Goal: Task Accomplishment & Management: Complete application form

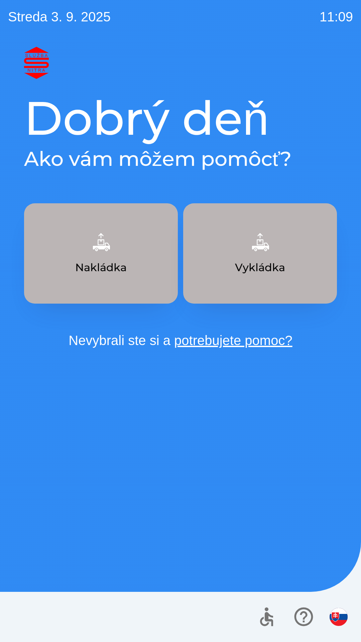
click at [84, 247] on button "Nakládka" at bounding box center [101, 253] width 154 height 100
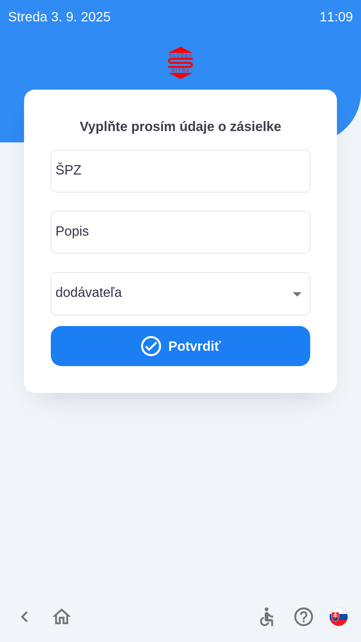
click at [103, 165] on input "ŠPZ" at bounding box center [180, 171] width 243 height 26
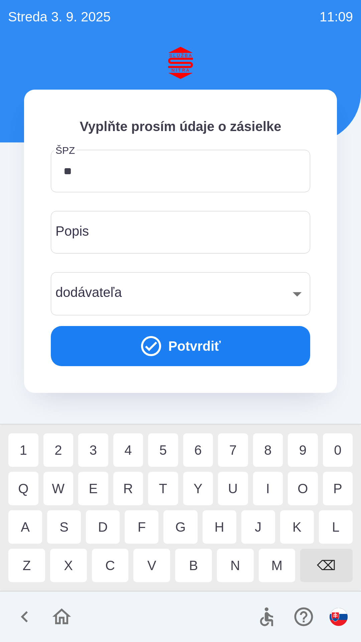
click at [128, 481] on div "R" at bounding box center [128, 488] width 30 height 33
click at [235, 452] on div "7" at bounding box center [233, 449] width 30 height 33
type input "*******"
click at [68, 570] on div "X" at bounding box center [68, 565] width 37 height 33
click at [113, 291] on div "​" at bounding box center [180, 293] width 243 height 27
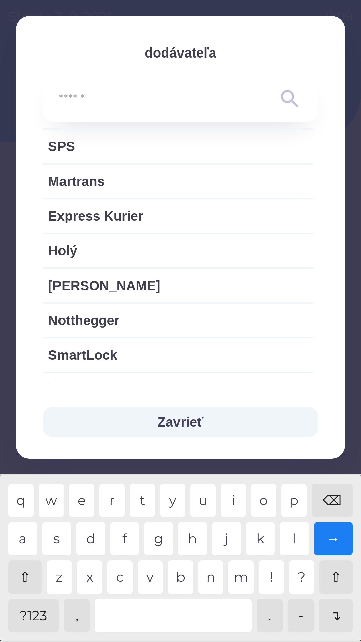
scroll to position [356, 0]
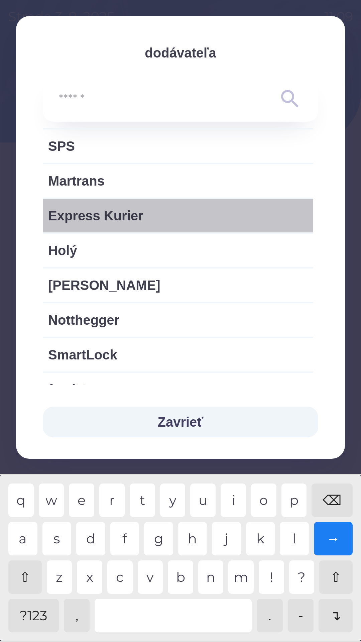
click at [92, 213] on span "Express Kurier" at bounding box center [178, 216] width 260 height 20
type input "***"
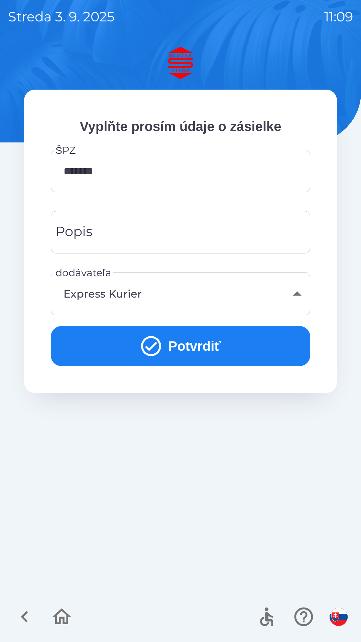
click at [98, 233] on input "Popis" at bounding box center [180, 232] width 243 height 26
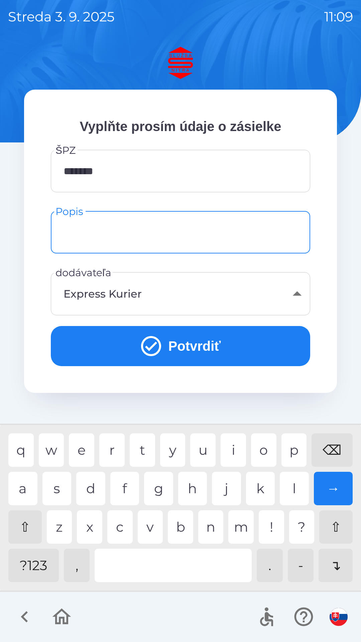
click at [137, 353] on button "Potvrdiť" at bounding box center [181, 346] width 260 height 40
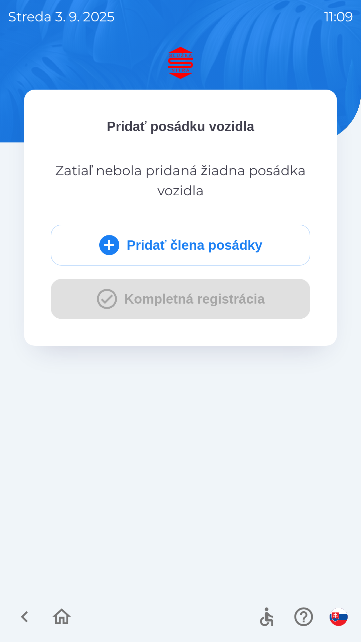
click at [117, 308] on div "Pridať člena posádky Kompletná registrácia" at bounding box center [181, 272] width 260 height 94
click at [123, 251] on button "Pridať člena posádky" at bounding box center [181, 245] width 260 height 41
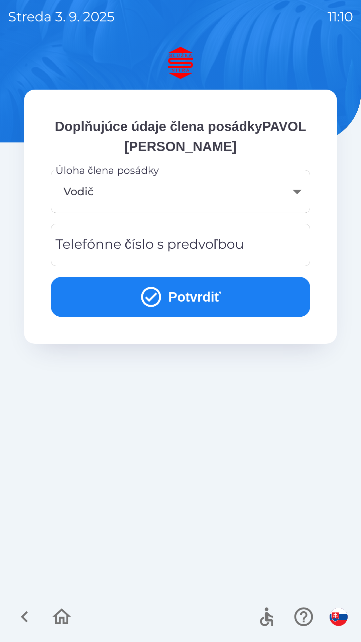
click at [139, 298] on icon "submit" at bounding box center [151, 297] width 24 height 24
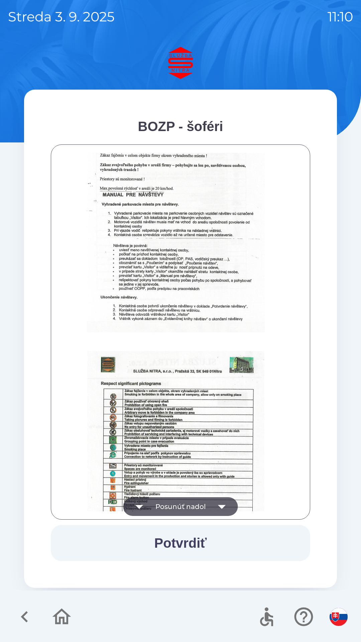
scroll to position [750, 0]
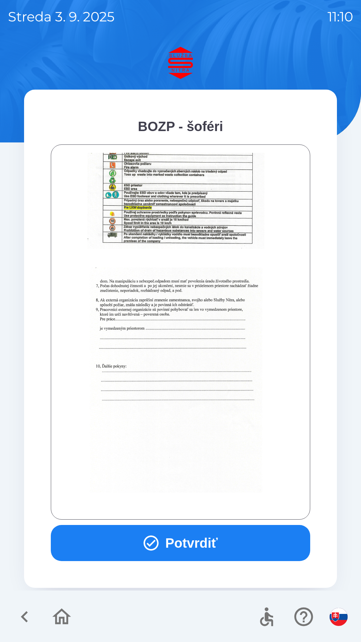
click at [176, 541] on button "Potvrdiť" at bounding box center [181, 543] width 260 height 36
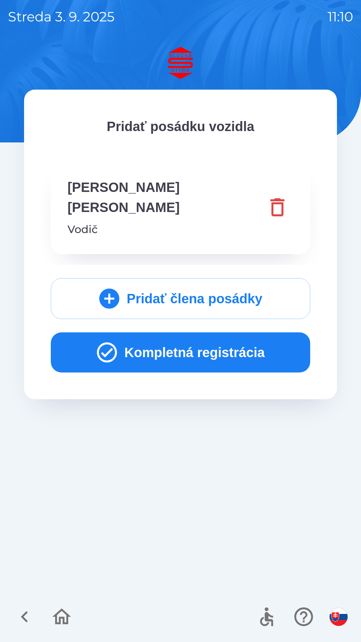
click at [187, 332] on button "Kompletná registrácia" at bounding box center [181, 352] width 260 height 40
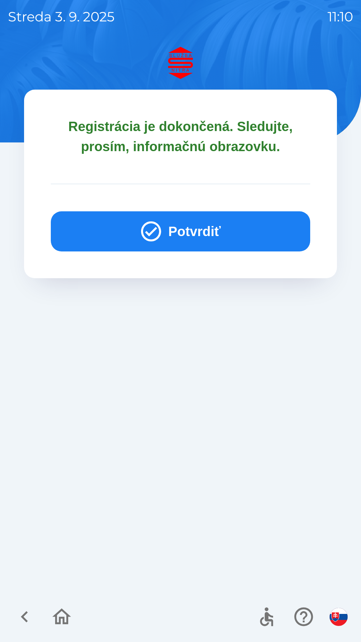
click at [148, 233] on icon "button" at bounding box center [151, 231] width 20 height 20
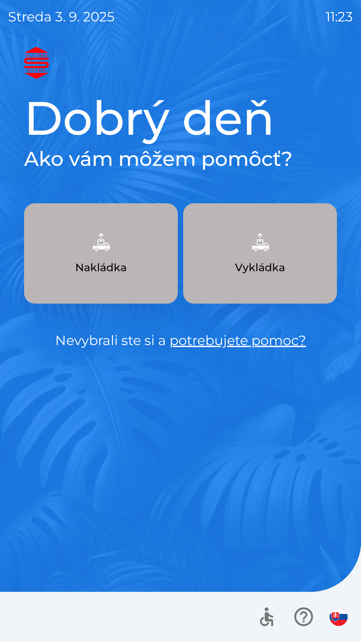
click at [117, 245] on button "Nakládka" at bounding box center [101, 253] width 154 height 100
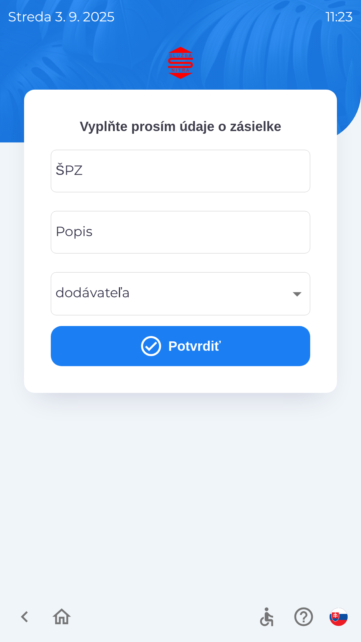
click at [210, 160] on input "ŠPZ" at bounding box center [180, 171] width 243 height 26
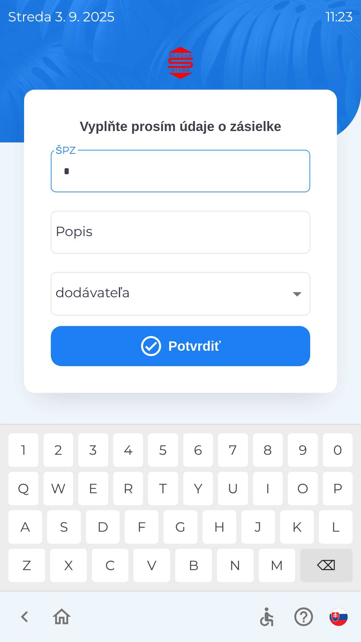
click at [304, 524] on div "K" at bounding box center [297, 526] width 34 height 33
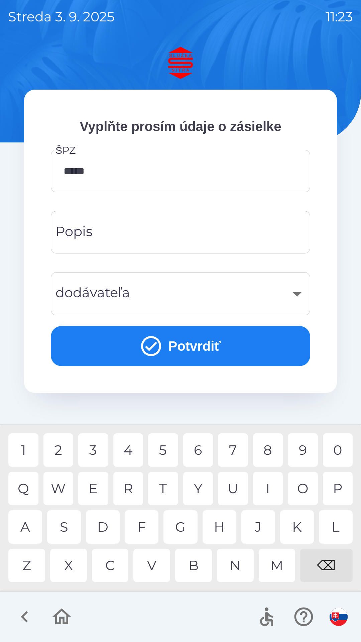
click at [141, 442] on div "4" at bounding box center [128, 449] width 30 height 33
click at [296, 529] on div "K" at bounding box center [297, 526] width 34 height 33
type input "*******"
click at [194, 237] on input "Popis" at bounding box center [180, 232] width 243 height 26
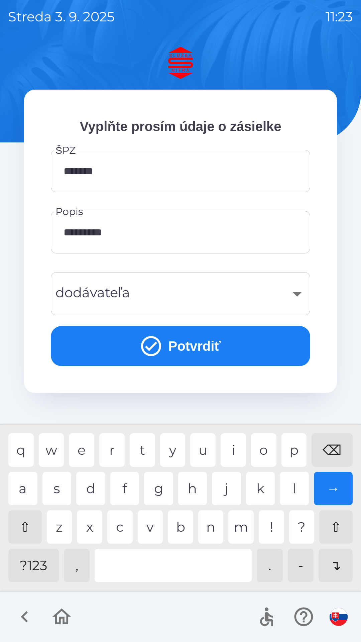
click at [263, 491] on div "k" at bounding box center [260, 488] width 29 height 33
click at [343, 482] on div "→" at bounding box center [333, 488] width 39 height 33
click at [333, 449] on div "⌫" at bounding box center [332, 449] width 41 height 33
click at [293, 488] on div "l" at bounding box center [294, 488] width 29 height 33
type input "**********"
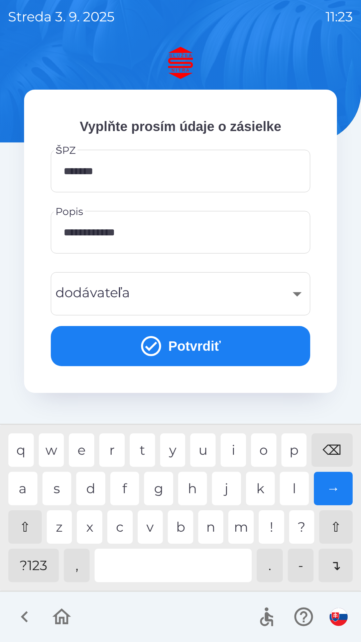
click at [80, 452] on div "e" at bounding box center [81, 449] width 25 height 33
click at [147, 287] on div "​" at bounding box center [180, 293] width 243 height 27
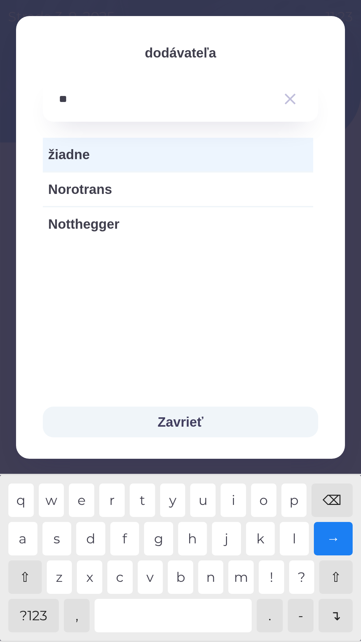
type input "***"
click at [106, 183] on span "Notthegger" at bounding box center [178, 189] width 260 height 20
type input "***"
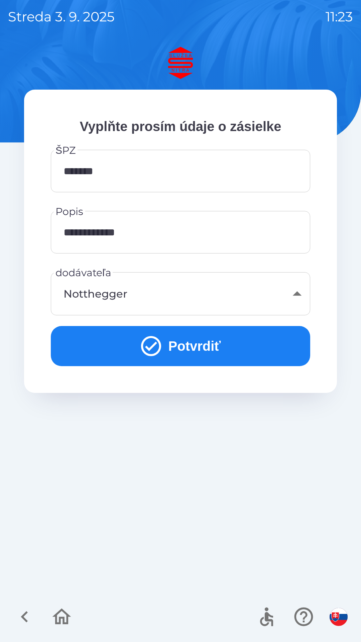
click at [195, 343] on button "Potvrdiť" at bounding box center [181, 346] width 260 height 40
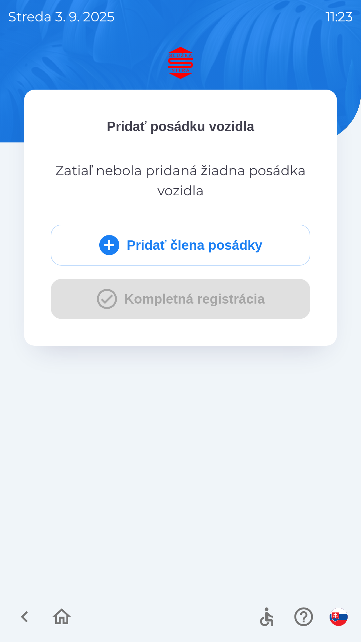
click at [200, 236] on button "Pridať člena posádky" at bounding box center [181, 245] width 260 height 41
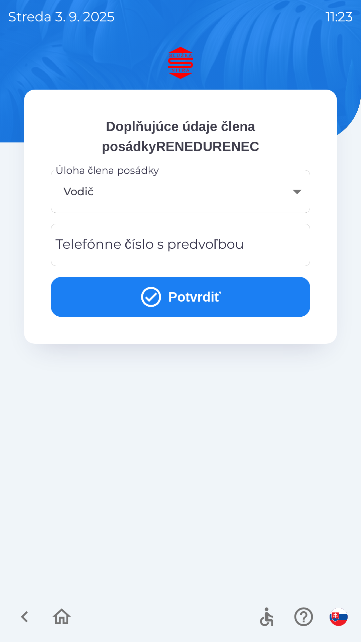
click at [221, 243] on div "Telefónne číslo s predvoľbou Telefónne číslo s predvoľbou" at bounding box center [181, 245] width 260 height 42
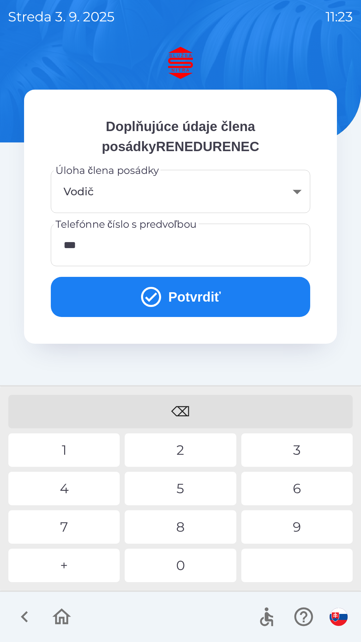
click at [203, 562] on div "0" at bounding box center [180, 565] width 111 height 33
click at [298, 451] on div "3" at bounding box center [296, 449] width 111 height 33
click at [294, 452] on div "3" at bounding box center [296, 449] width 111 height 33
click at [300, 492] on div "6" at bounding box center [296, 488] width 111 height 33
click at [201, 297] on button "Potvrdiť" at bounding box center [181, 297] width 260 height 40
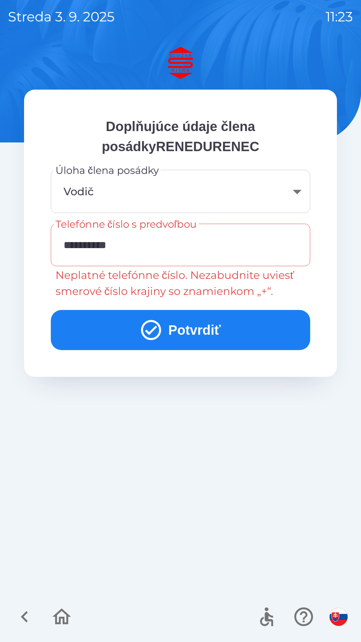
click at [184, 333] on button "Potvrdiť" at bounding box center [181, 330] width 260 height 40
click at [66, 246] on input "**********" at bounding box center [180, 245] width 243 height 26
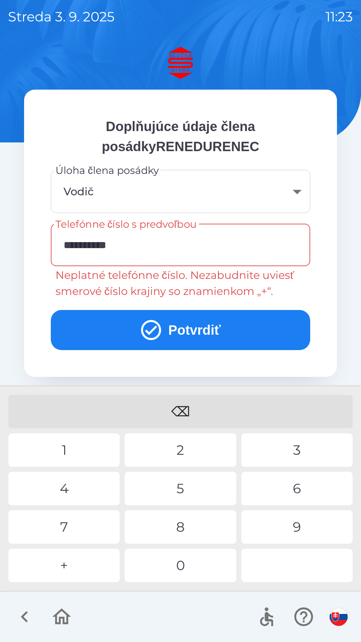
click at [70, 250] on input "**********" at bounding box center [180, 245] width 243 height 26
click at [182, 404] on div "⌫" at bounding box center [180, 411] width 344 height 33
click at [72, 557] on div "+" at bounding box center [63, 565] width 111 height 33
click at [174, 453] on div "2" at bounding box center [180, 449] width 111 height 33
type input "**********"
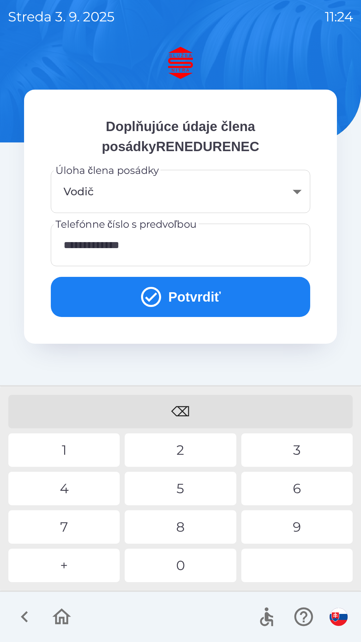
click at [197, 292] on button "Potvrdiť" at bounding box center [181, 297] width 260 height 40
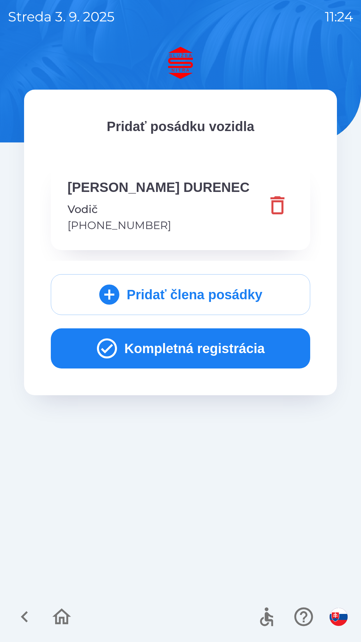
click at [199, 341] on button "Kompletná registrácia" at bounding box center [181, 348] width 260 height 40
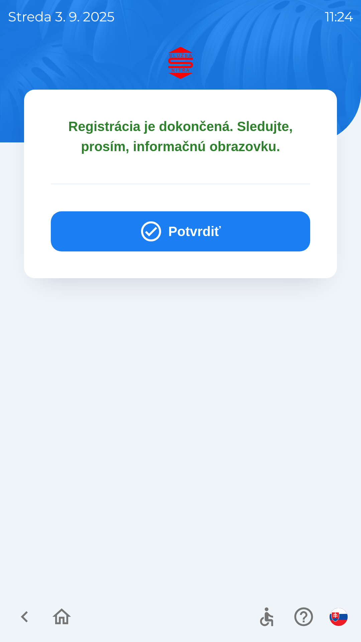
click at [179, 223] on button "Potvrdiť" at bounding box center [181, 231] width 260 height 40
